Goal: Feedback & Contribution: Leave review/rating

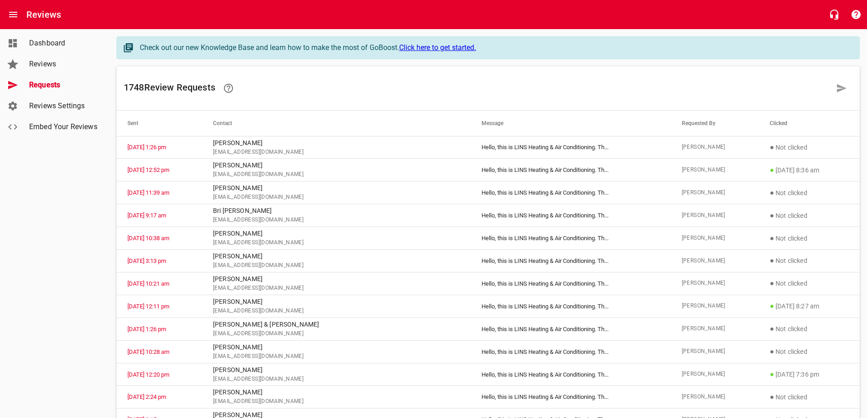
click at [51, 82] on span "Requests" at bounding box center [63, 85] width 69 height 11
click at [842, 87] on icon at bounding box center [841, 88] width 10 height 8
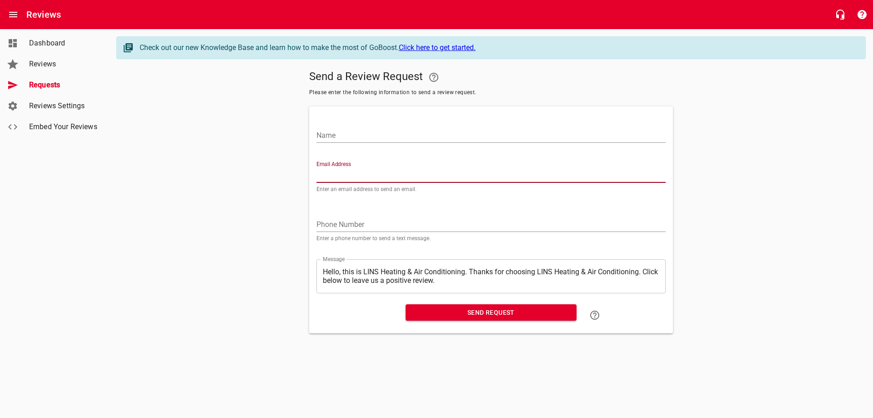
paste input "[EMAIL_ADDRESS][DOMAIN_NAME]"
type input "[EMAIL_ADDRESS][DOMAIN_NAME]"
click at [358, 134] on input "Name" at bounding box center [491, 135] width 349 height 15
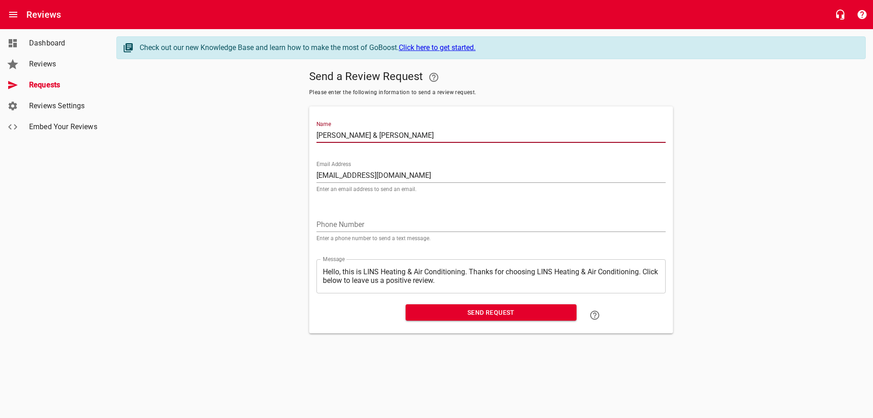
type input "[PERSON_NAME] & [PERSON_NAME]"
click at [484, 313] on span "Send Request" at bounding box center [491, 312] width 156 height 11
